Goal: Task Accomplishment & Management: Complete application form

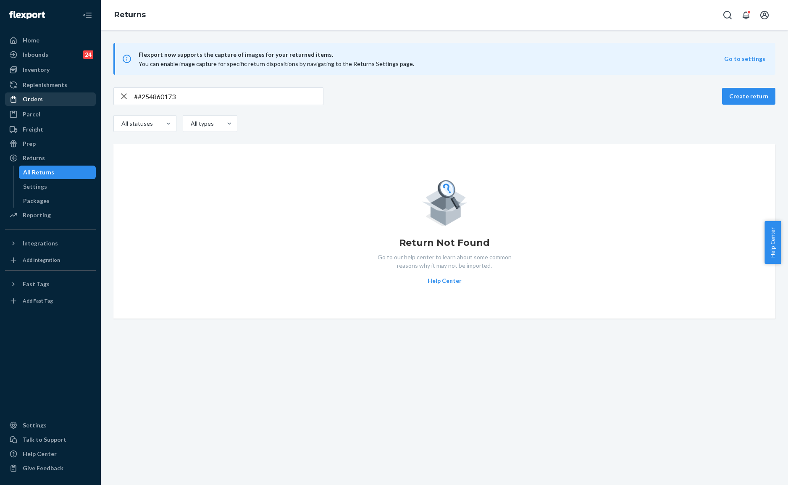
click at [36, 95] on div "Orders" at bounding box center [33, 99] width 20 height 8
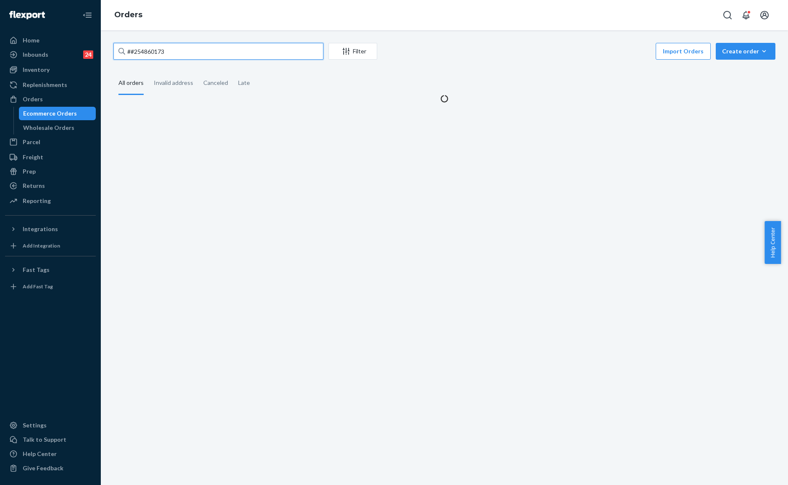
click at [226, 58] on input "##254860173" at bounding box center [218, 51] width 210 height 17
paste input "254913328"
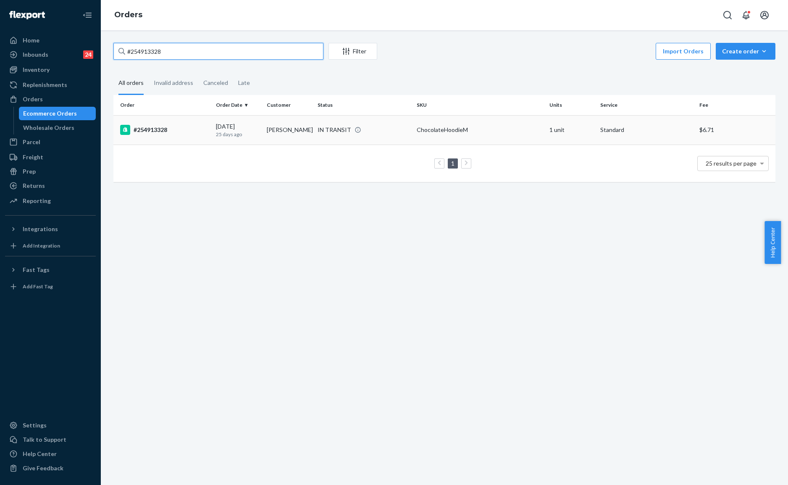
type input "#254913328"
click at [273, 129] on td "[PERSON_NAME]" at bounding box center [288, 129] width 51 height 29
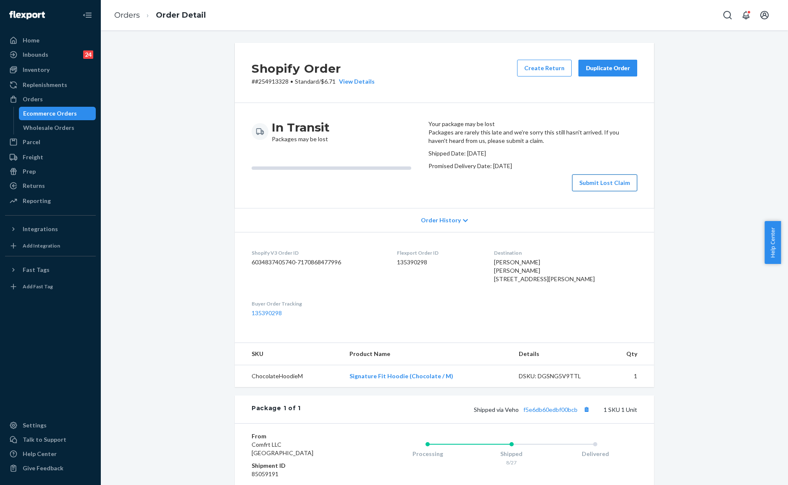
click at [596, 191] on button "Submit Lost Claim" at bounding box center [604, 182] width 65 height 17
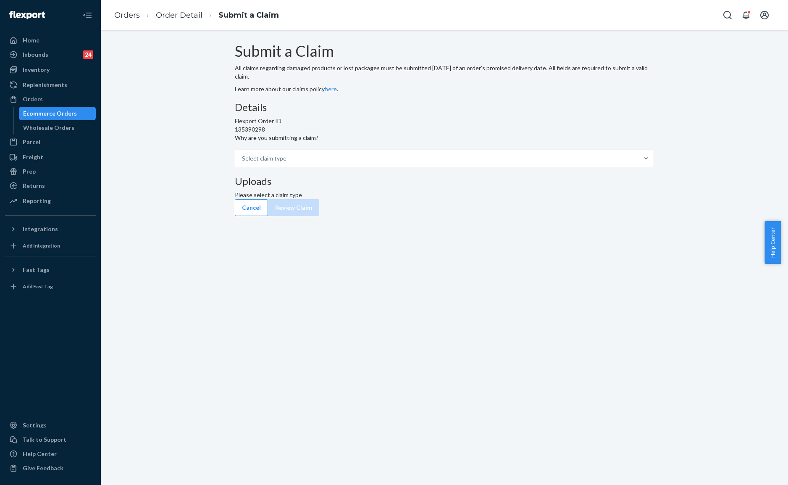
click at [407, 167] on div "Details Flexport Order ID 135390298 Why are you submitting a claim? Select clai…" at bounding box center [444, 135] width 419 height 66
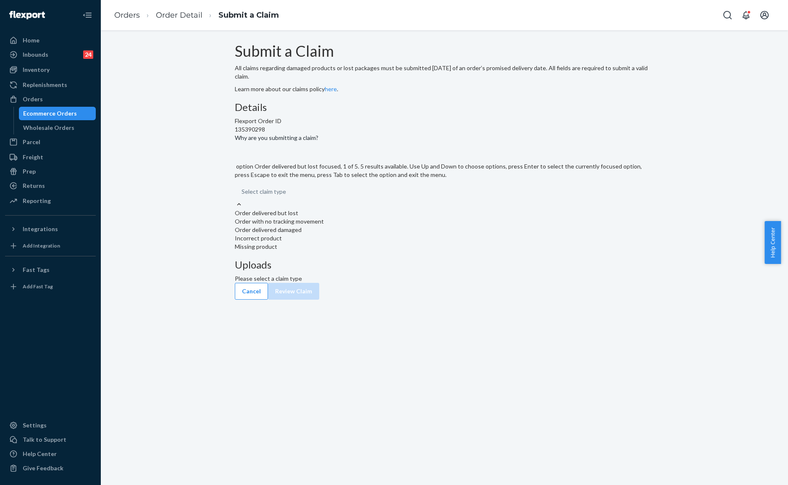
click at [373, 217] on div "Order delivered but lost" at bounding box center [444, 213] width 419 height 8
click at [242, 196] on input "Why are you submitting a claim? option Order delivered but lost focused, 1 of 5…" at bounding box center [242, 191] width 1 height 8
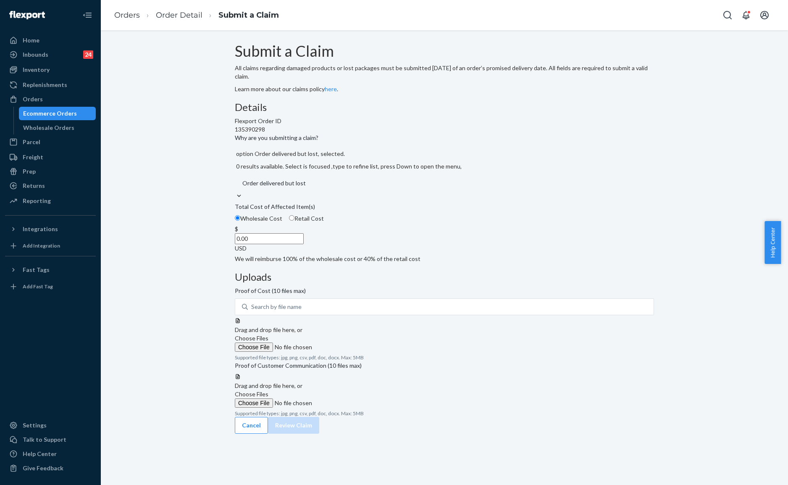
click at [464, 317] on div at bounding box center [444, 317] width 419 height 0
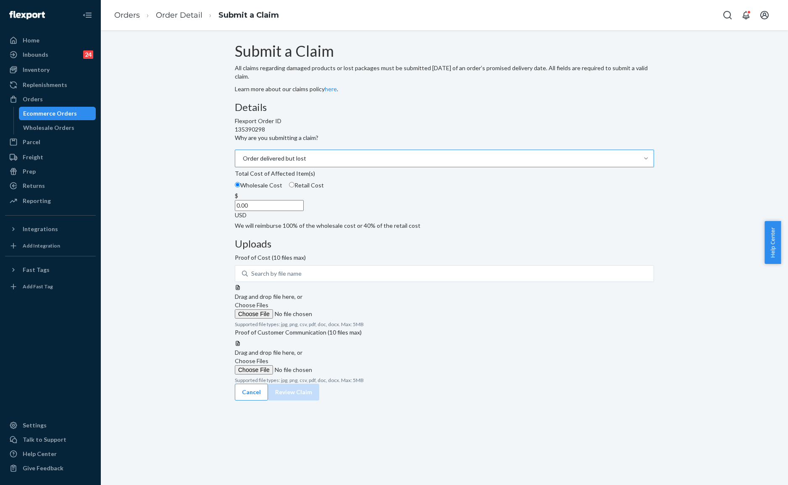
click at [324, 189] on label "Retail Cost" at bounding box center [306, 185] width 35 height 8
click at [294, 187] on input "Retail Cost" at bounding box center [291, 184] width 5 height 5
radio input "true"
radio input "false"
click at [411, 230] on div "Details Flexport Order ID 135390298 Why are you submitting a claim? Order deliv…" at bounding box center [444, 166] width 419 height 128
